Goal: Task Accomplishment & Management: Use online tool/utility

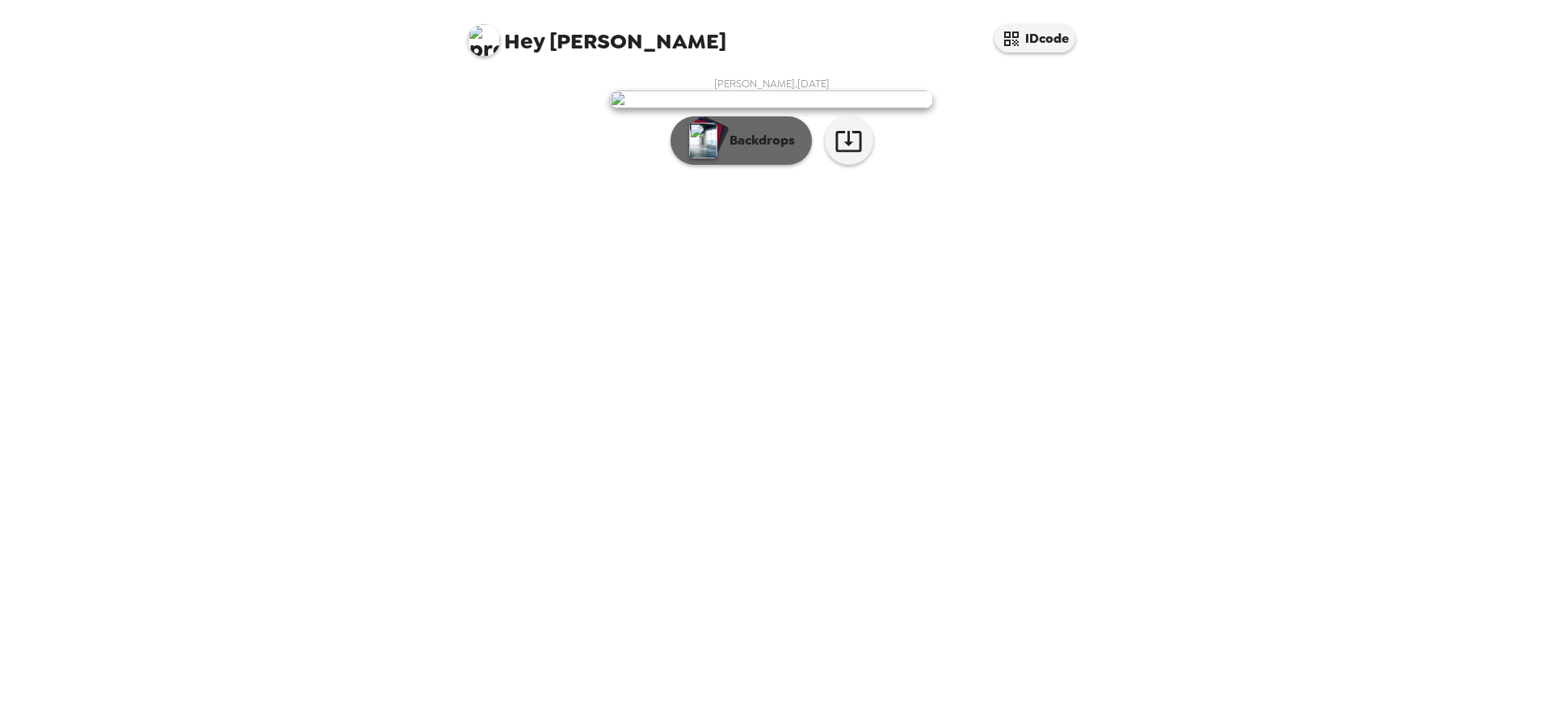
click at [745, 150] on p "Backdrops" at bounding box center [759, 140] width 74 height 19
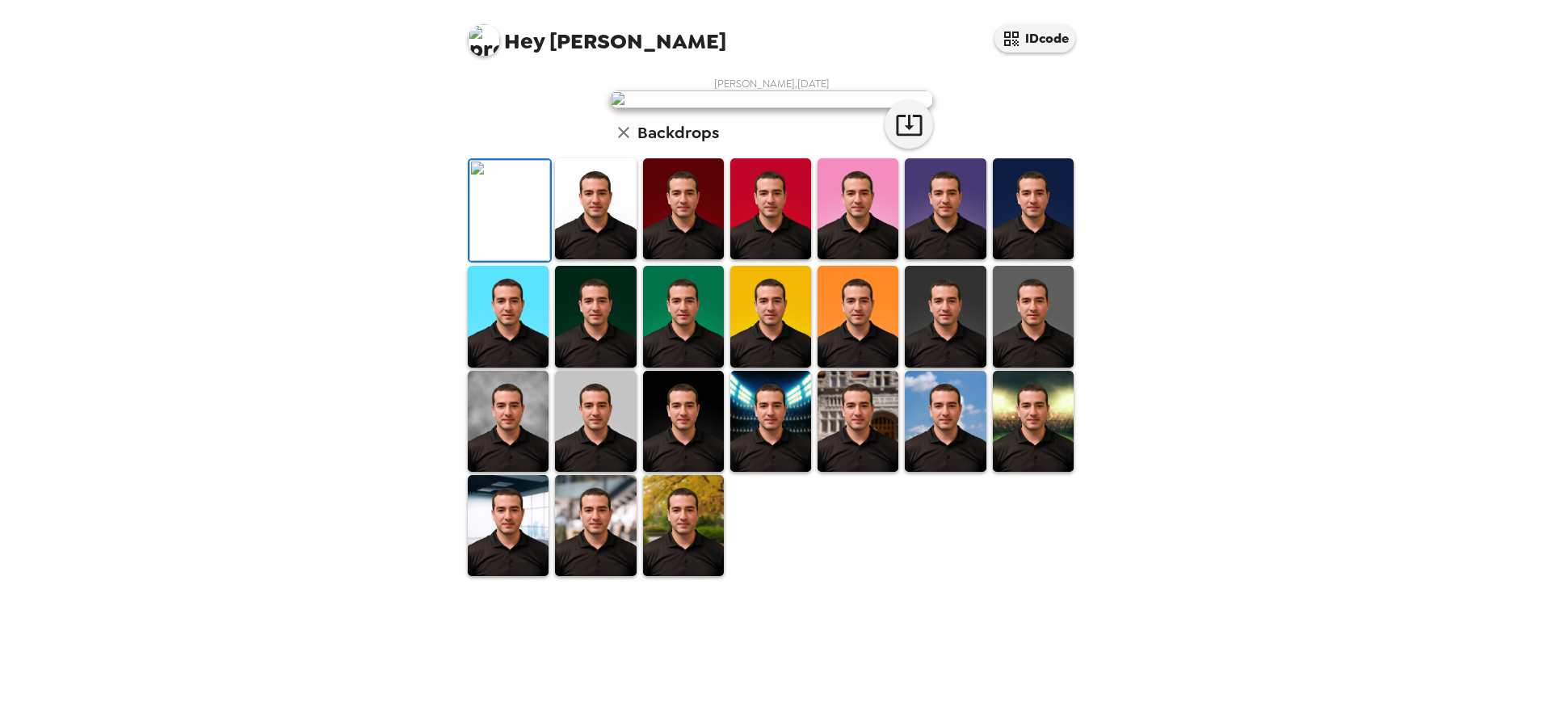
scroll to position [263, 0]
click at [587, 259] on img at bounding box center [595, 208] width 81 height 101
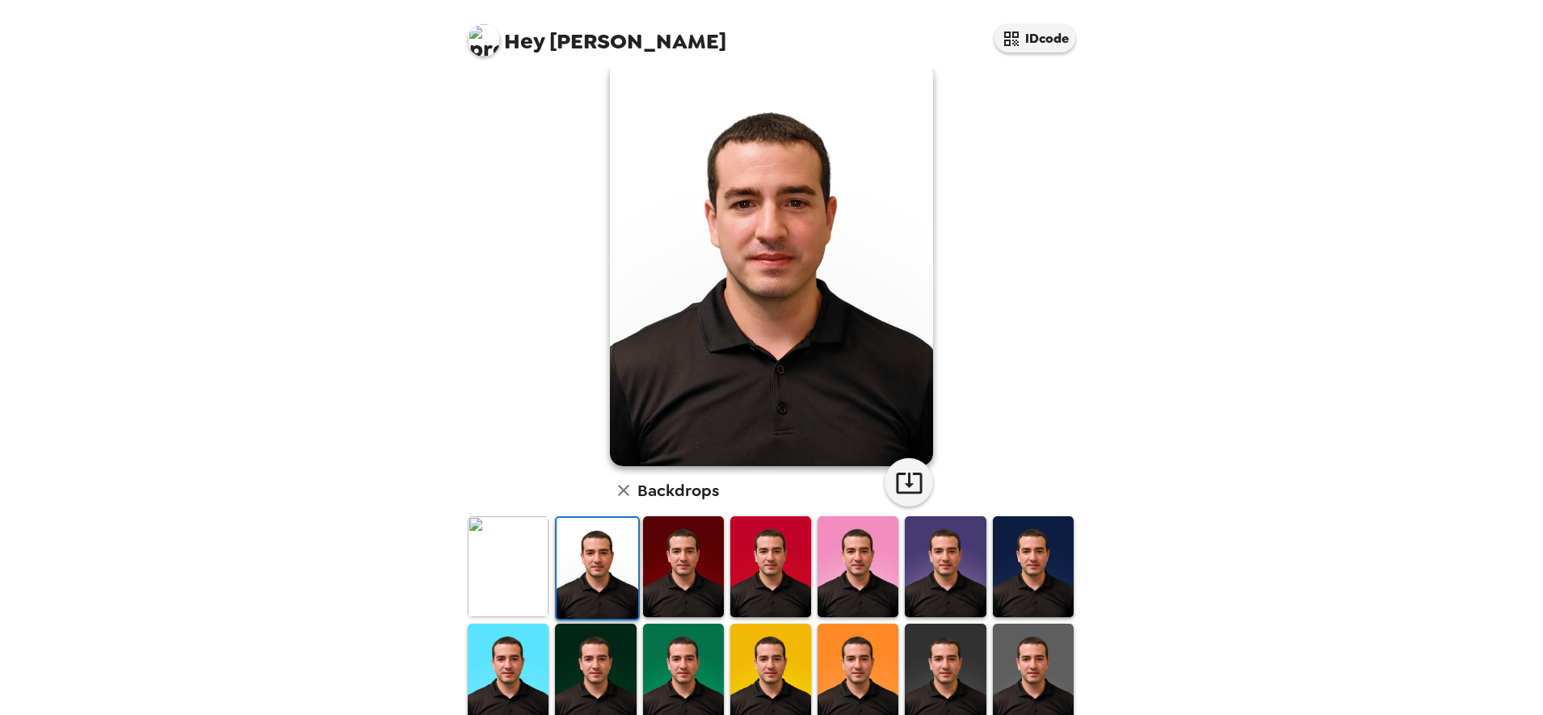
scroll to position [22, 0]
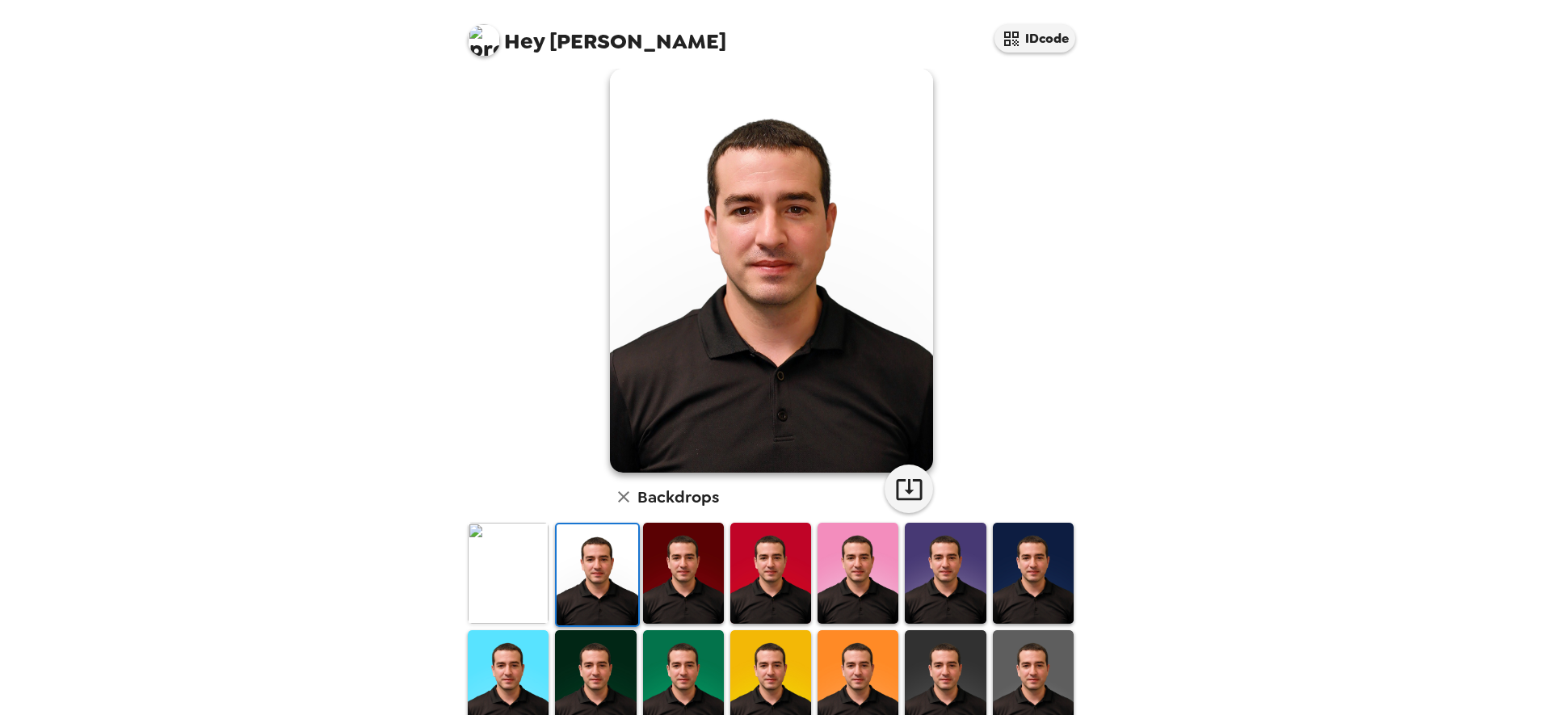
click at [789, 565] on img at bounding box center [770, 573] width 81 height 101
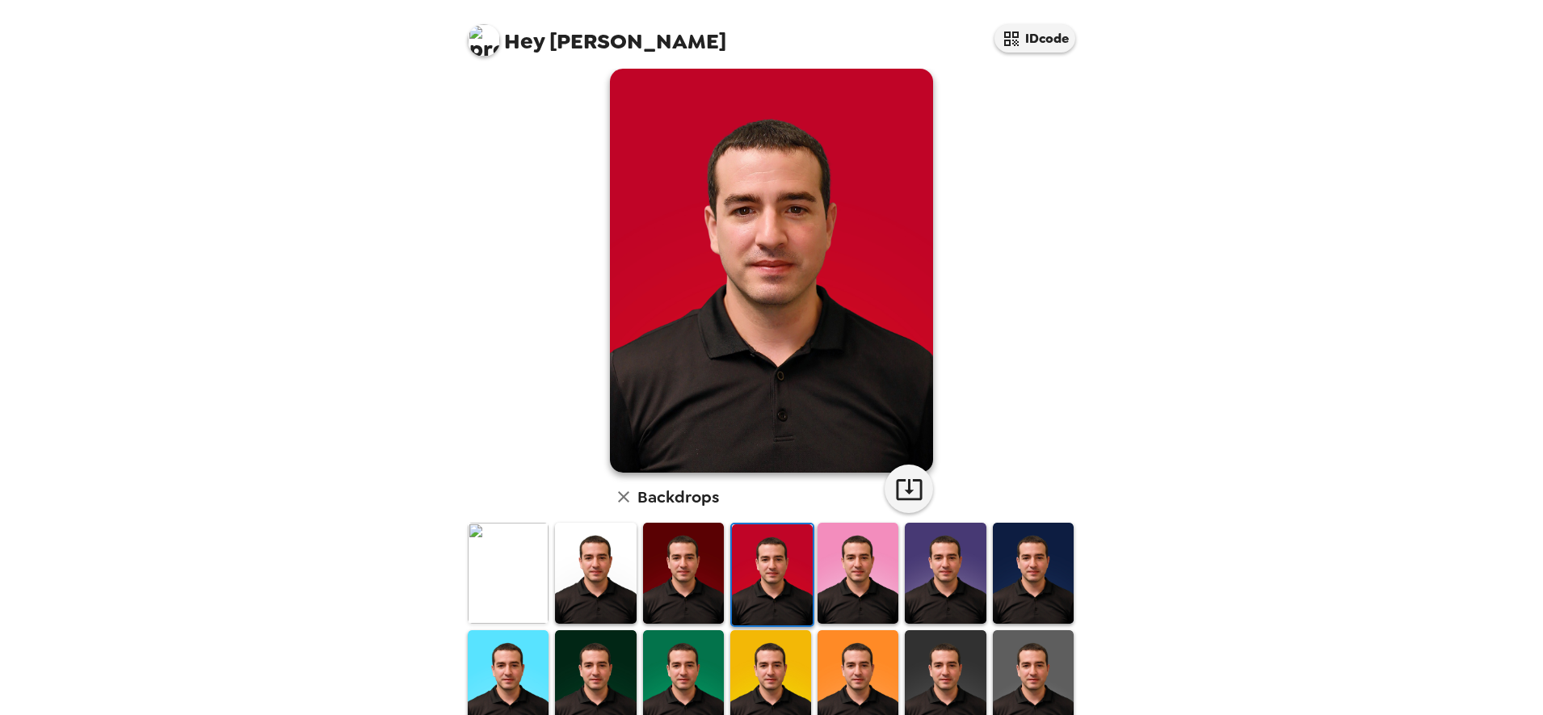
click at [840, 549] on img at bounding box center [858, 573] width 81 height 101
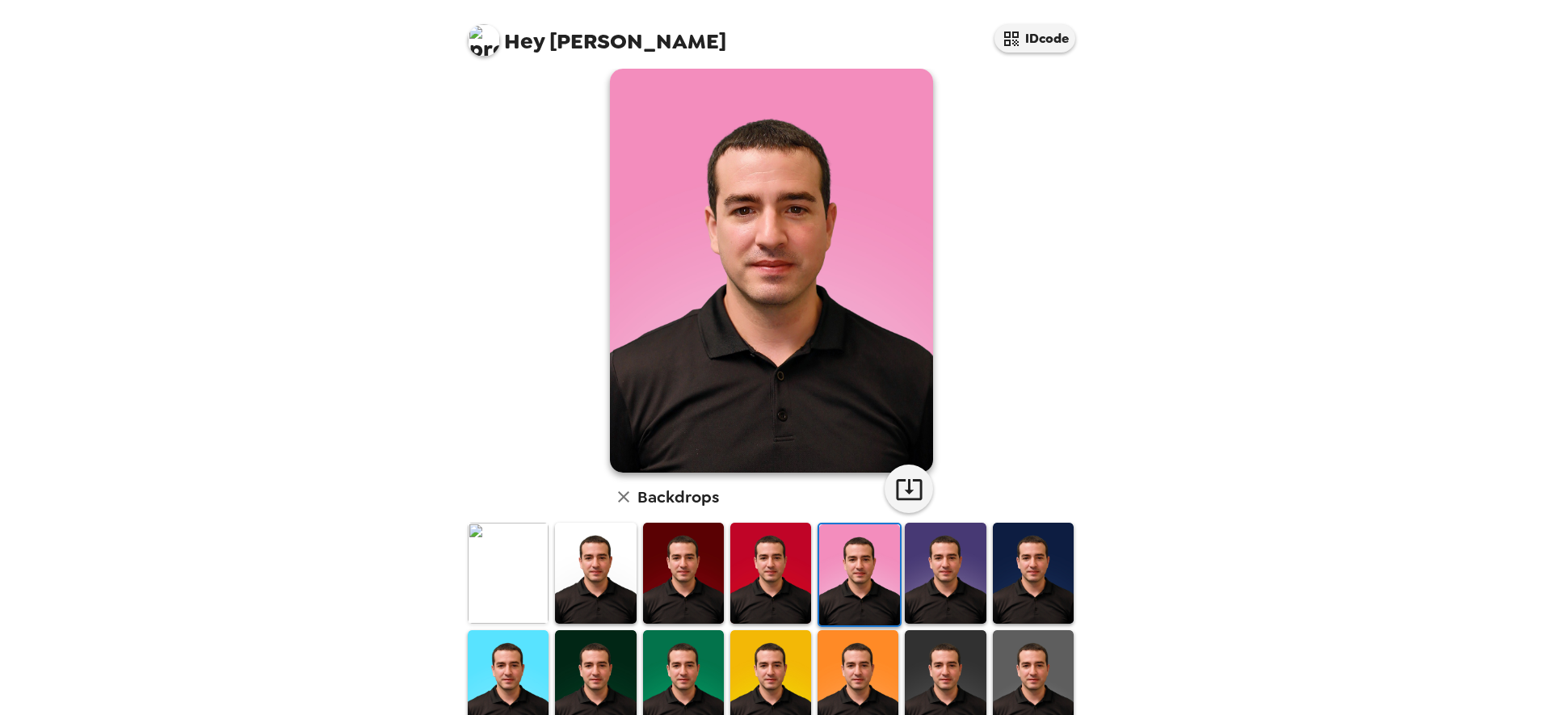
click at [708, 585] on img at bounding box center [683, 573] width 81 height 101
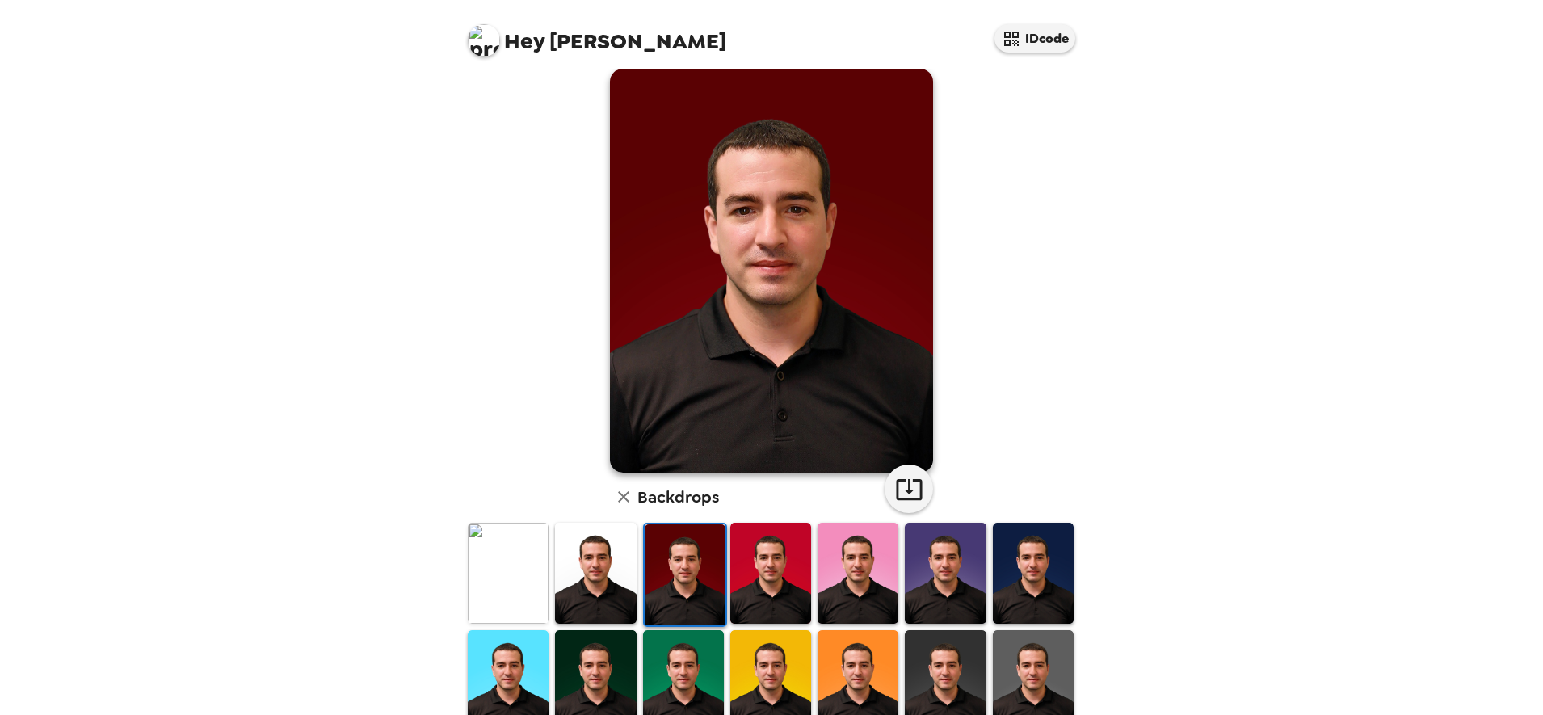
click at [914, 569] on img at bounding box center [945, 573] width 81 height 101
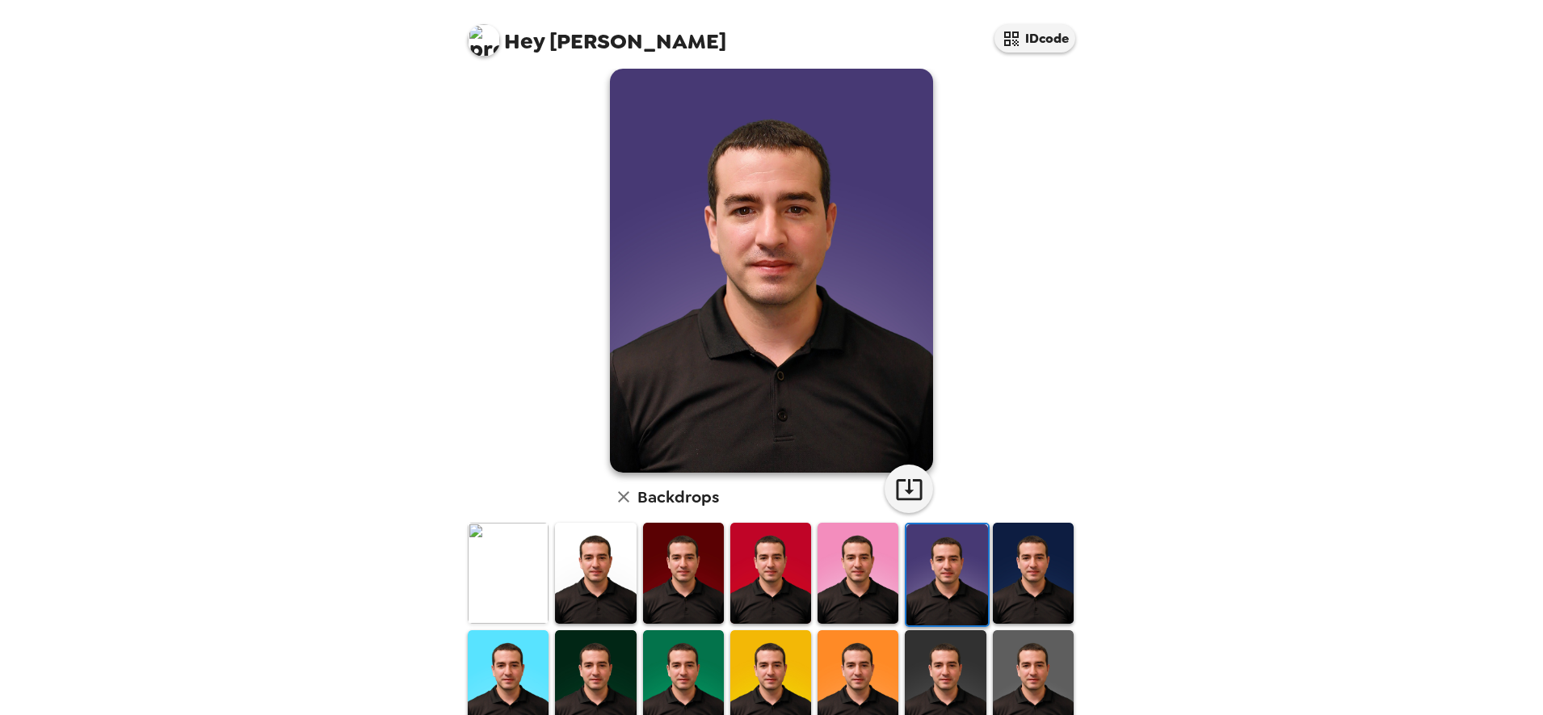
click at [999, 562] on img at bounding box center [1033, 573] width 81 height 101
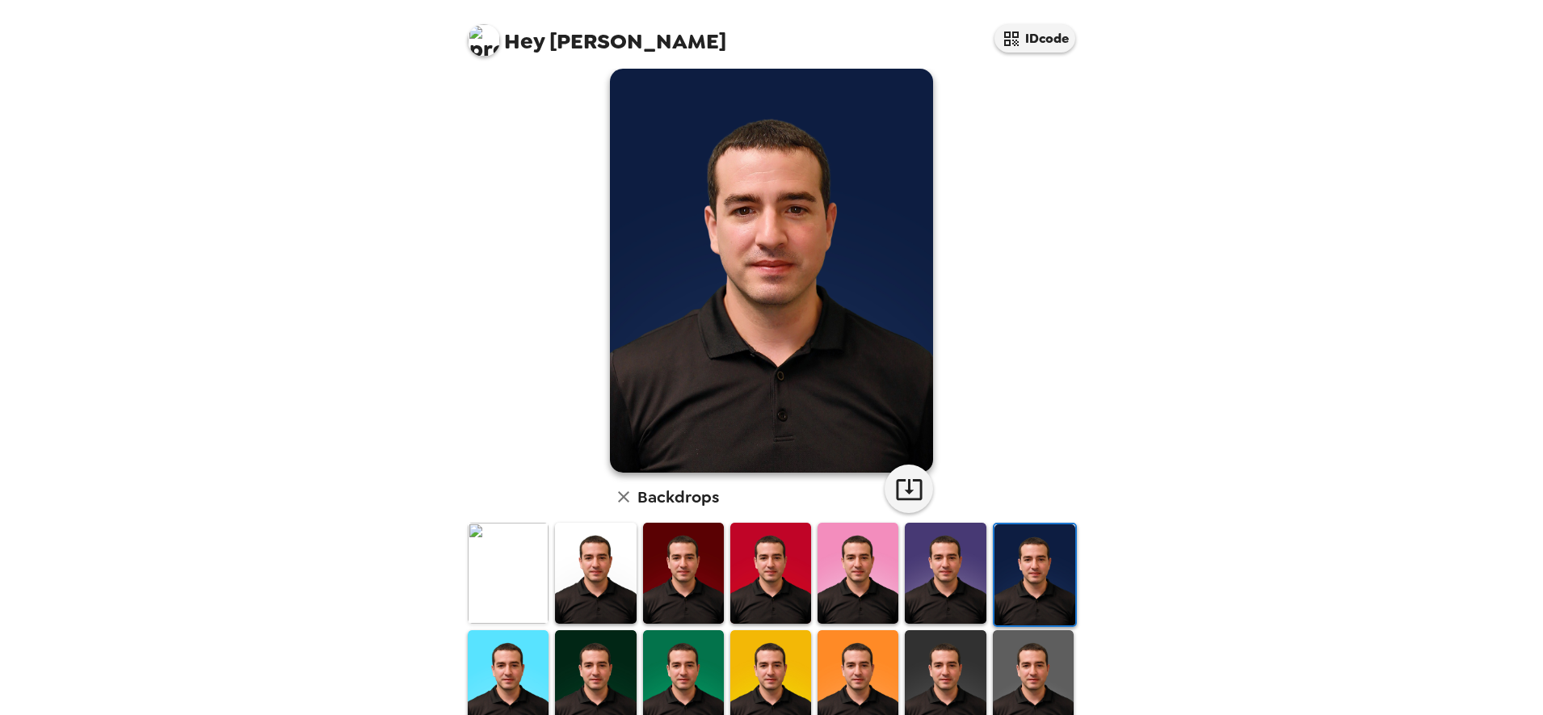
click at [922, 650] on img at bounding box center [945, 680] width 81 height 101
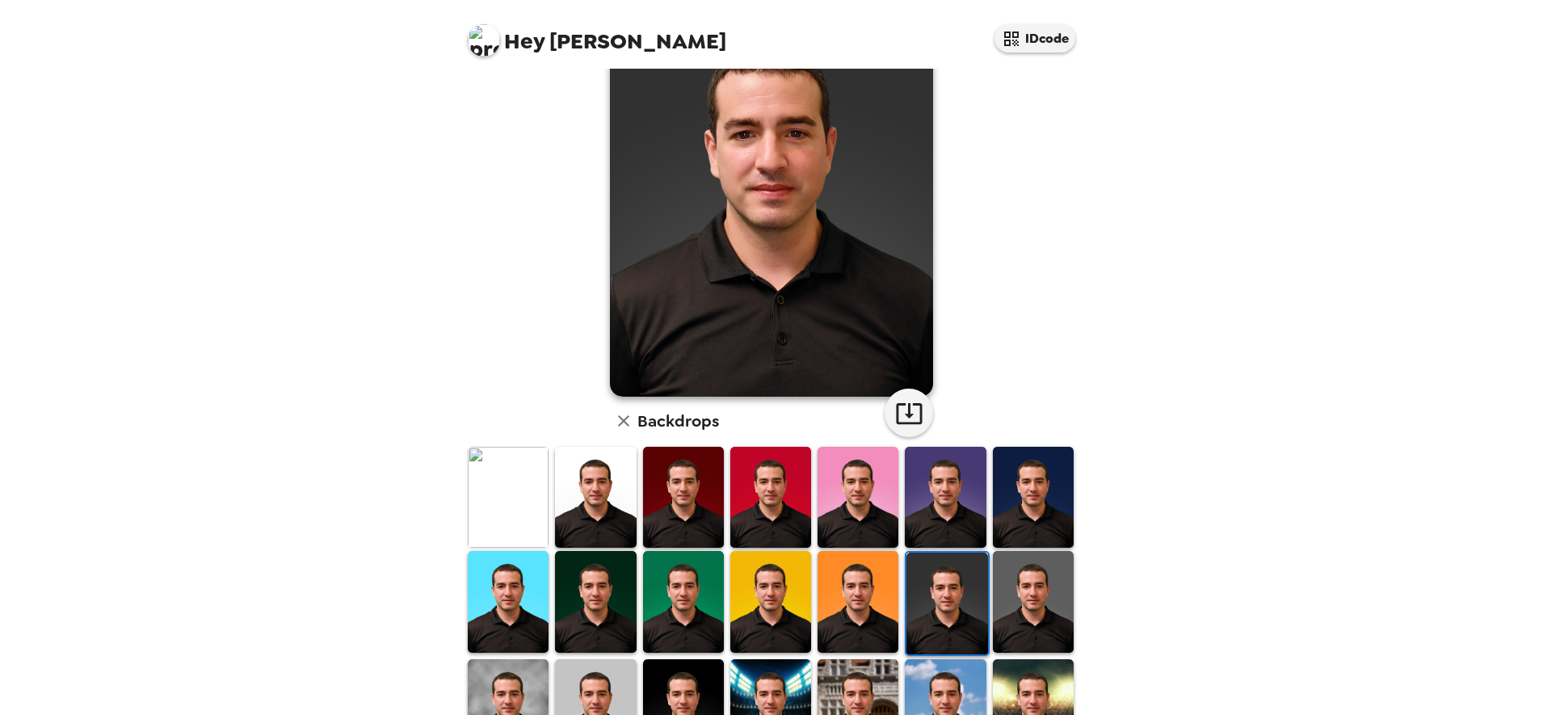
scroll to position [263, 0]
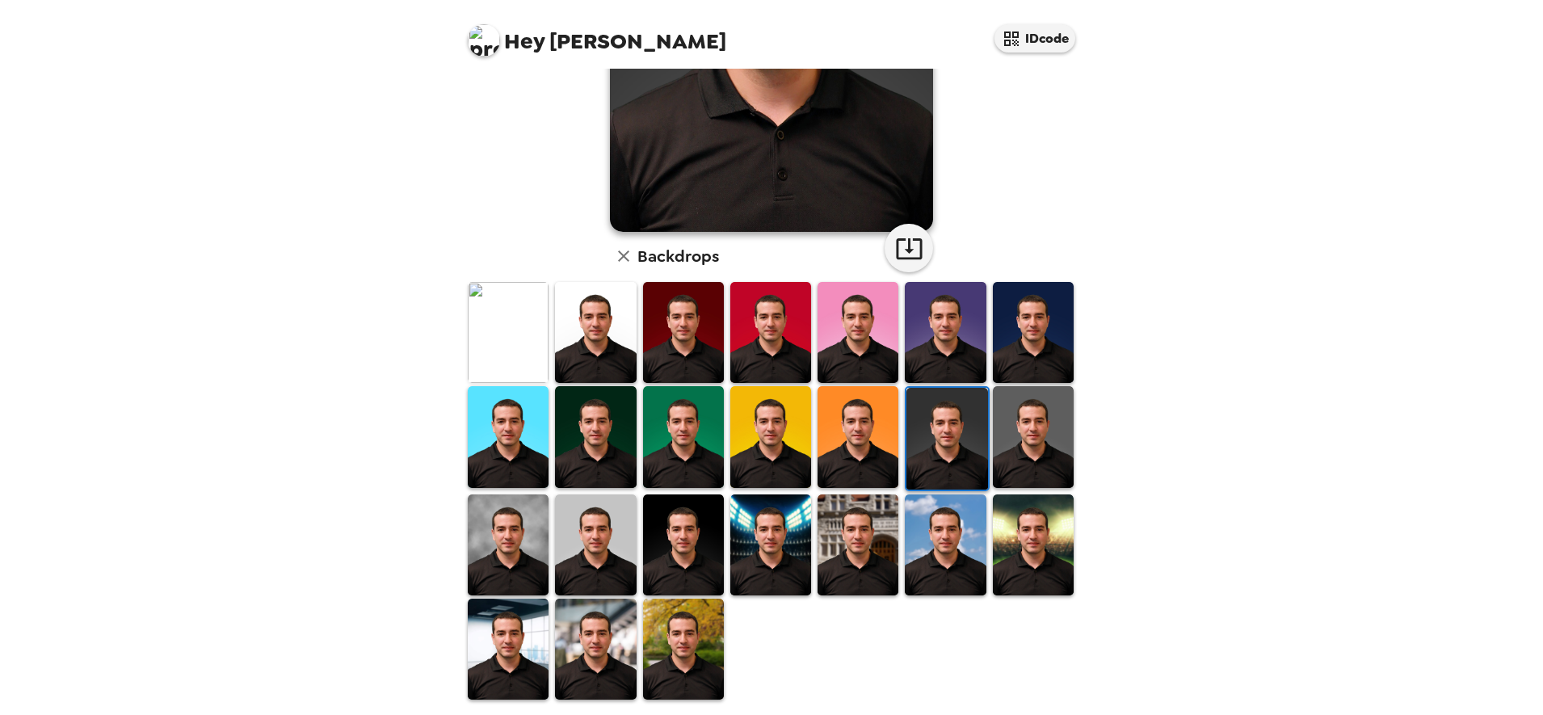
click at [664, 637] on img at bounding box center [683, 649] width 81 height 101
